Goal: Understand process/instructions

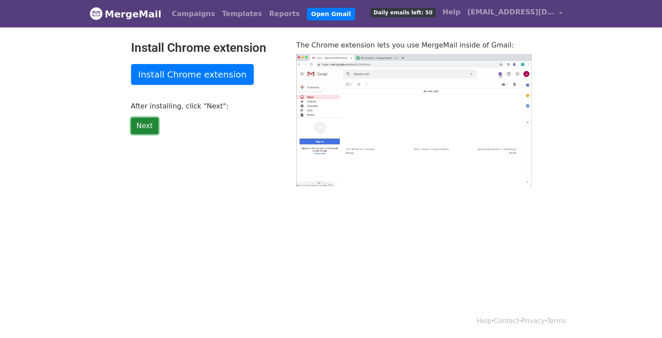
click at [136, 126] on link "Next" at bounding box center [144, 126] width 27 height 17
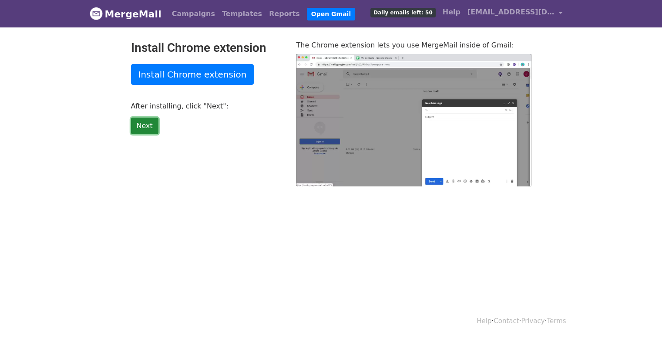
type input "16.67"
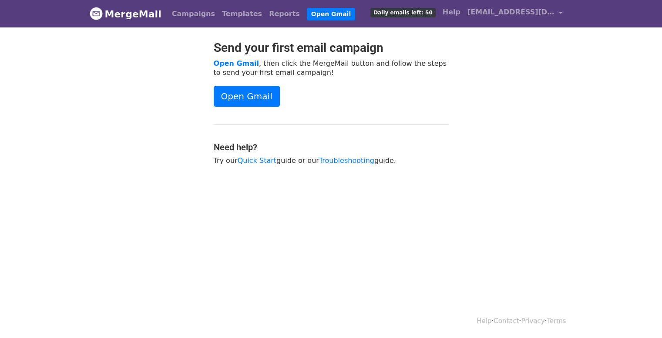
click at [136, 126] on div at bounding box center [145, 106] width 124 height 133
click at [230, 84] on div "Send your first email campaign Open Gmail , then click the MergeMail button and…" at bounding box center [331, 106] width 248 height 133
click at [232, 91] on link "Open Gmail" at bounding box center [247, 96] width 66 height 21
